Goal: Task Accomplishment & Management: Use online tool/utility

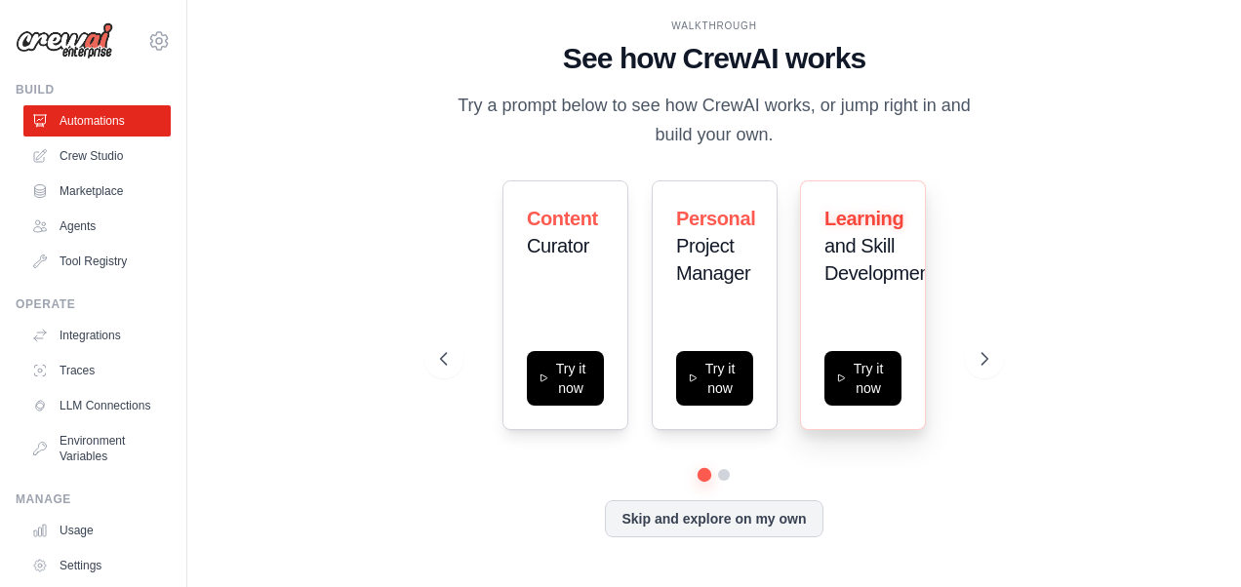
click at [870, 307] on div "Learning and Skill Development Try it now" at bounding box center [863, 306] width 126 height 250
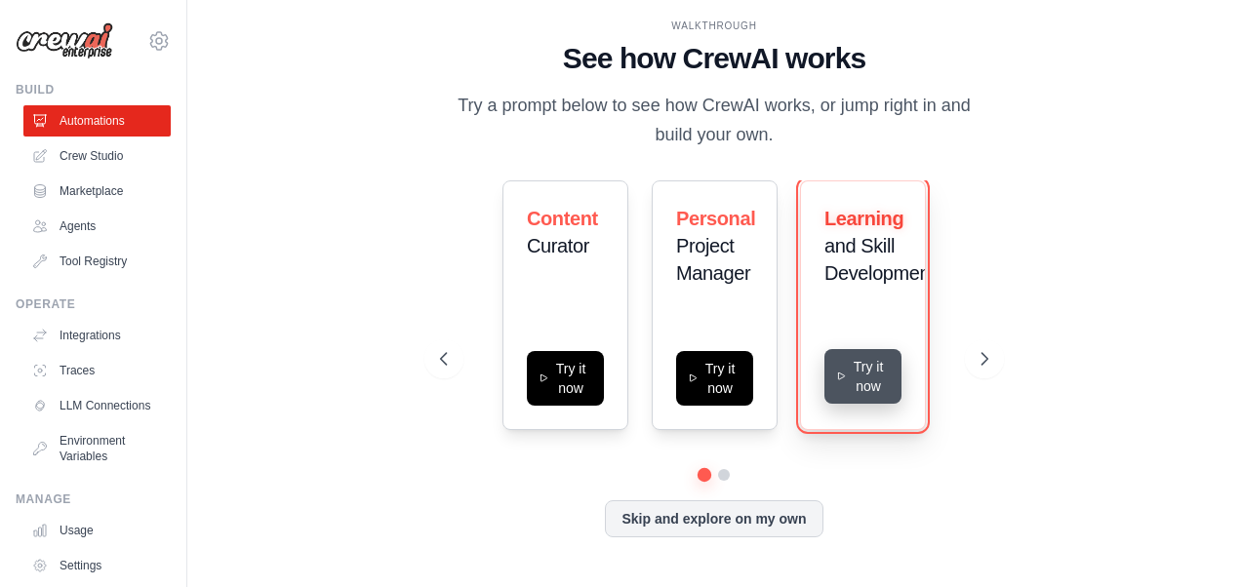
click at [864, 396] on button "Try it now" at bounding box center [863, 376] width 77 height 55
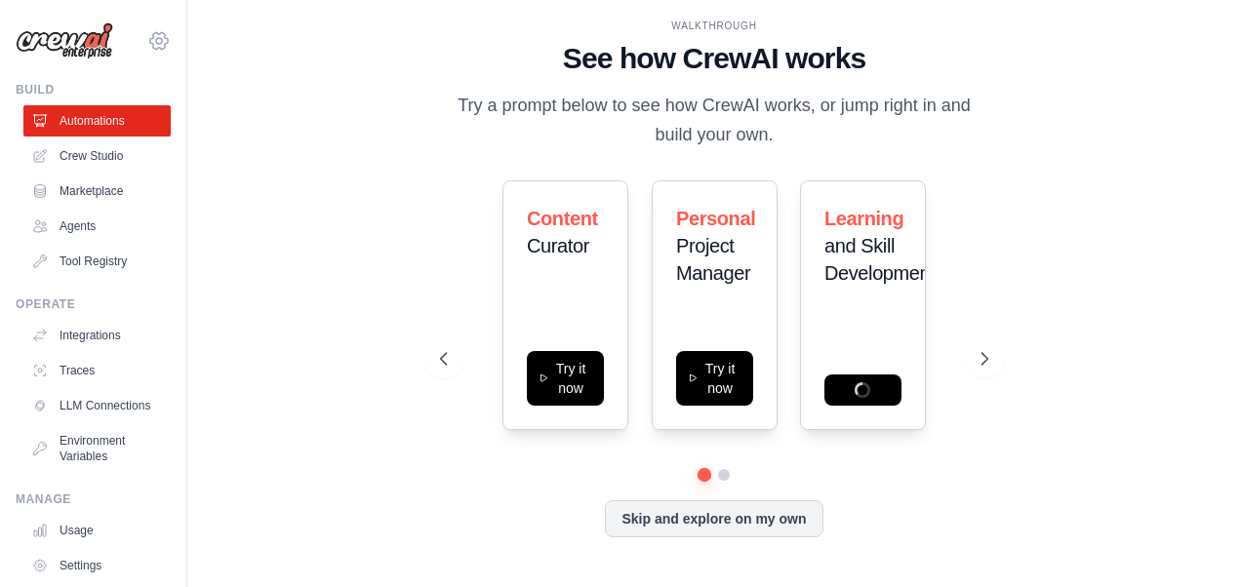
click at [147, 44] on icon at bounding box center [158, 40] width 23 height 23
click at [723, 476] on button at bounding box center [724, 475] width 16 height 16
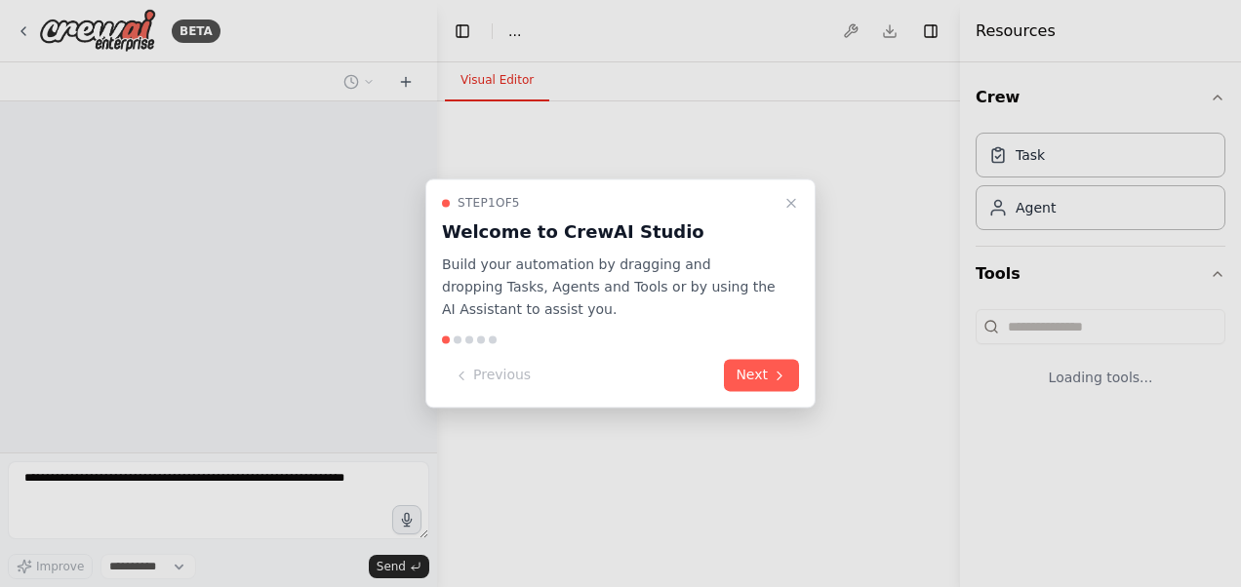
select select "****"
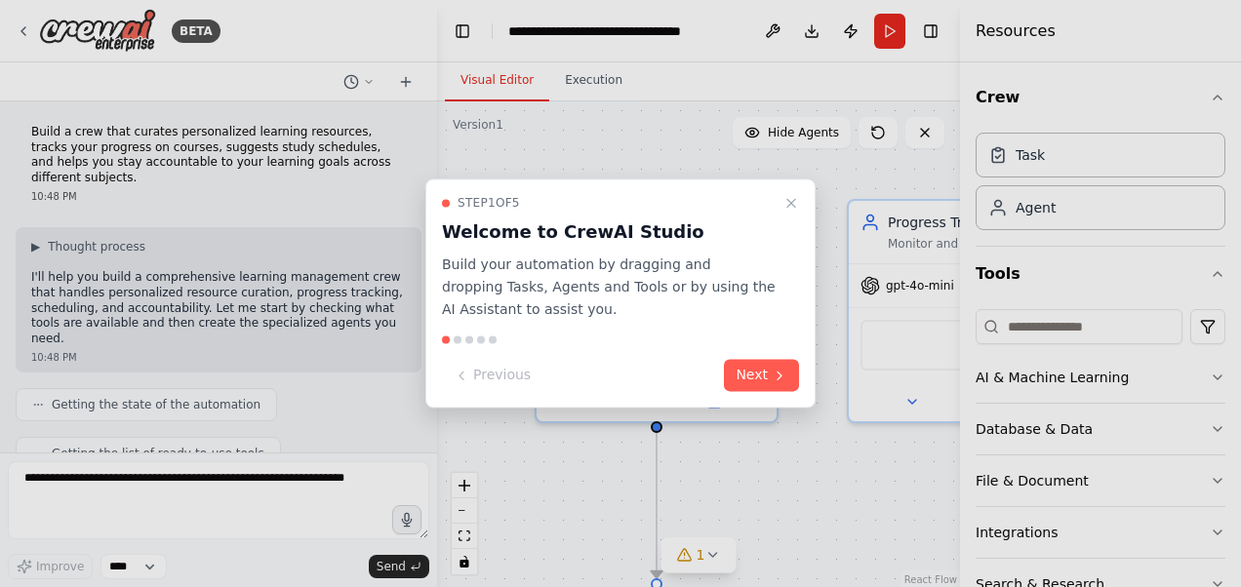
scroll to position [1885, 0]
